Goal: Contribute content

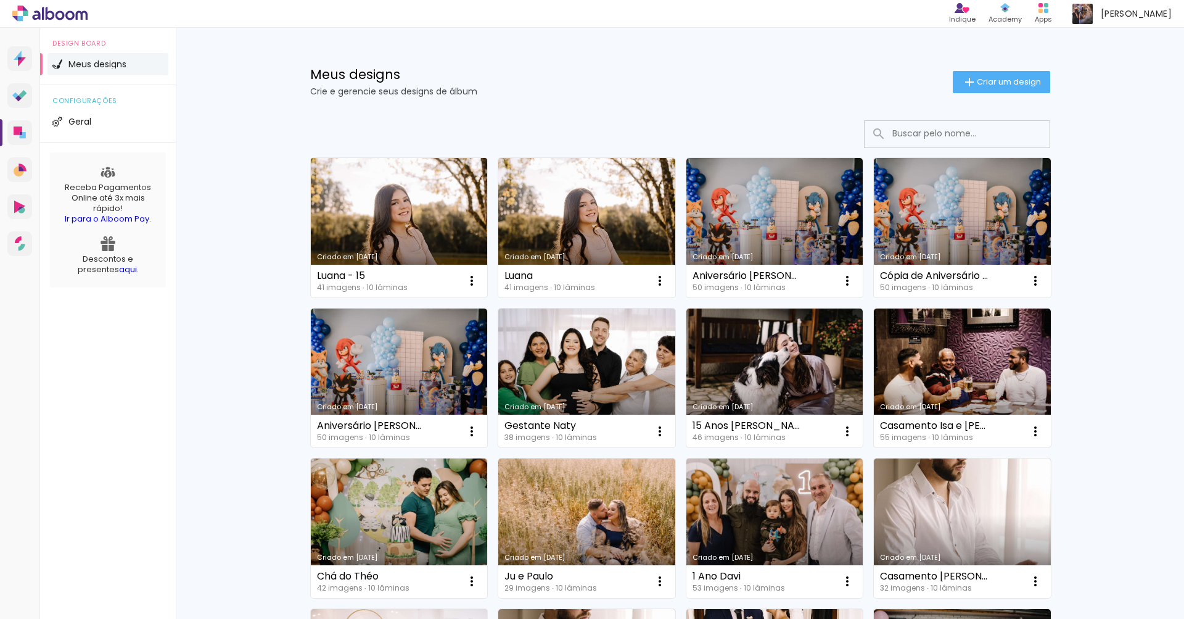
click at [445, 192] on link "Criado em [DATE]" at bounding box center [399, 227] width 177 height 139
